Goal: Task Accomplishment & Management: Manage account settings

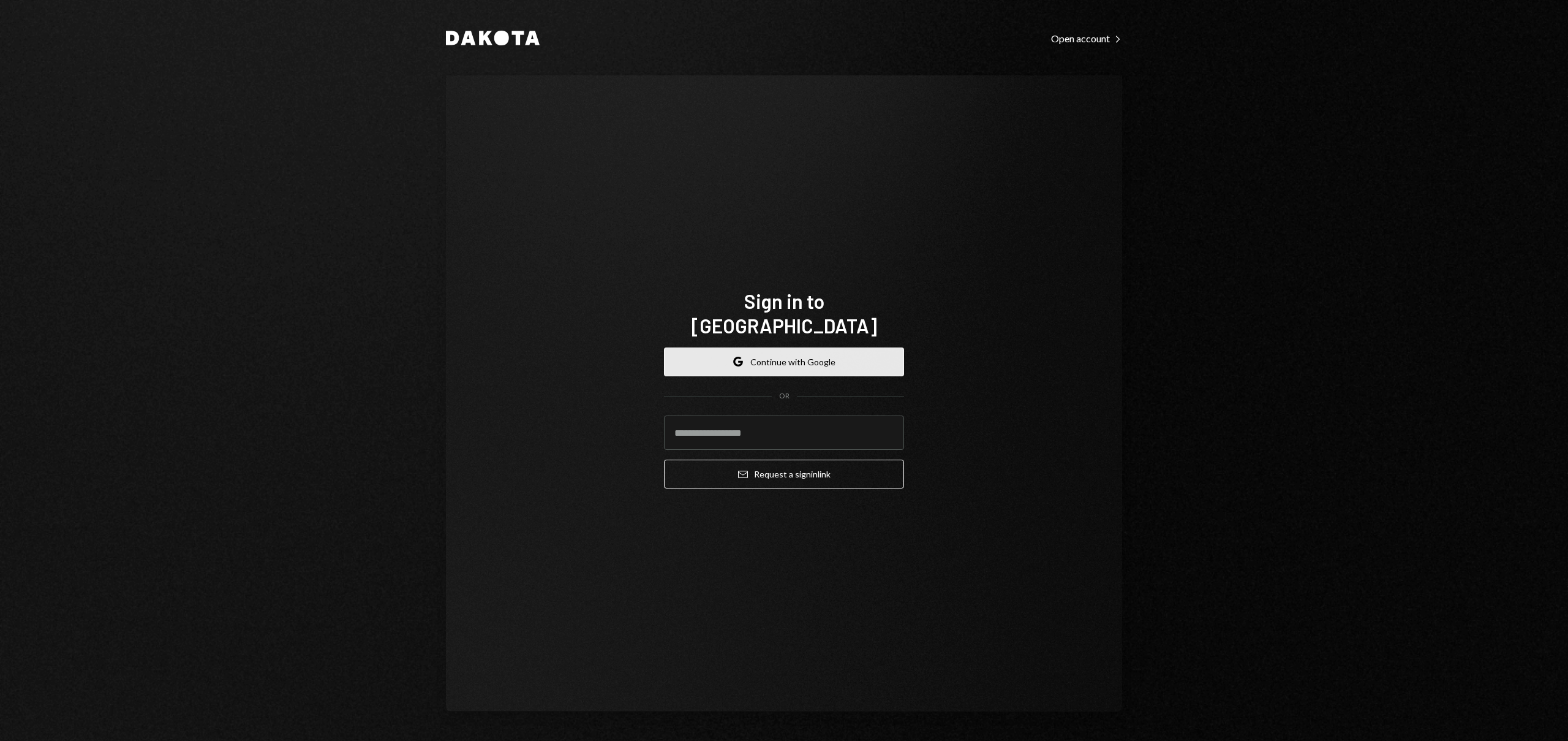
click at [743, 347] on button "Google Continue with Google" at bounding box center [784, 361] width 240 height 29
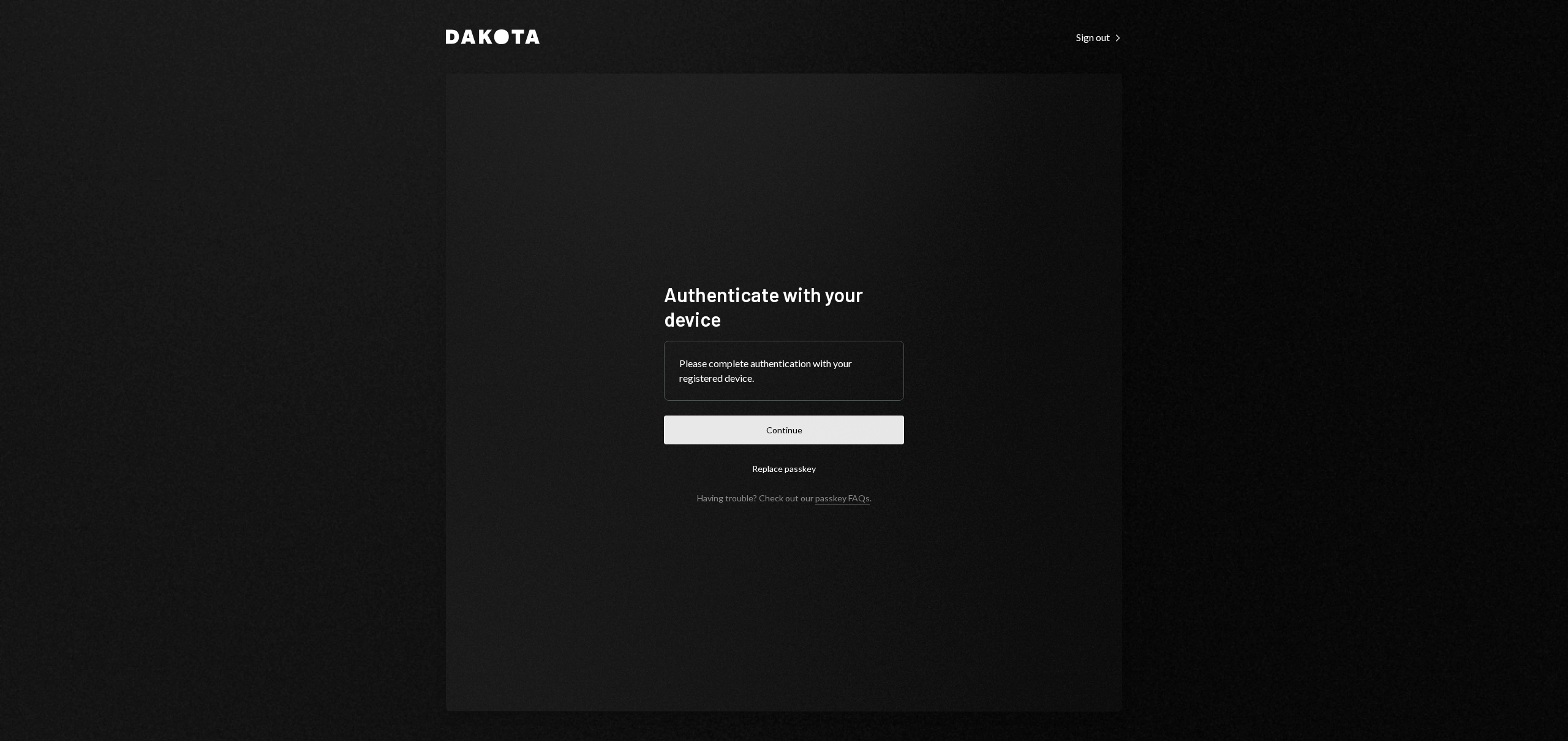
click at [862, 427] on button "Continue" at bounding box center [784, 430] width 240 height 29
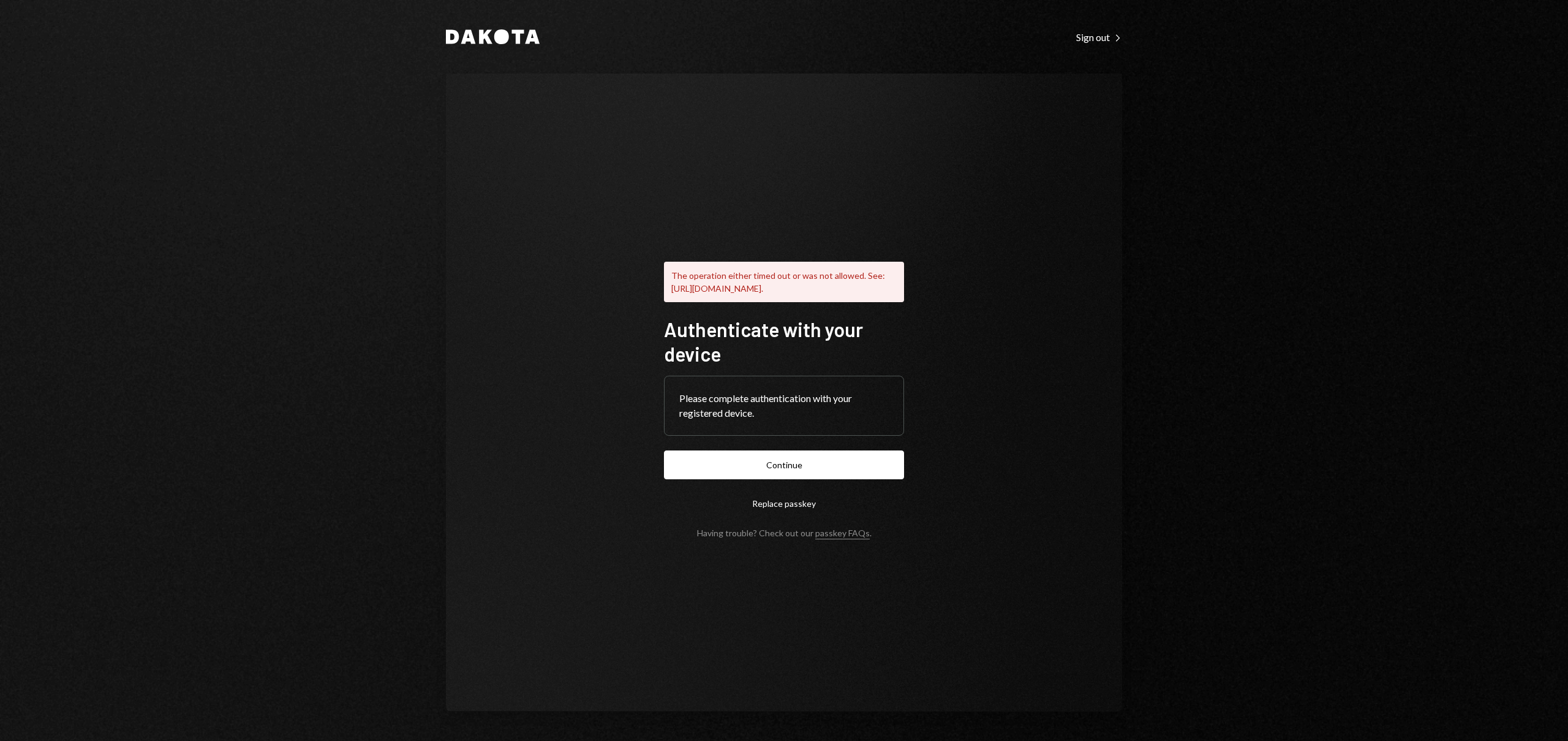
click at [1175, 312] on div "Dakota Sign out Right Caret The operation either timed out or was not allowed. …" at bounding box center [784, 370] width 1568 height 741
